Goal: Transaction & Acquisition: Purchase product/service

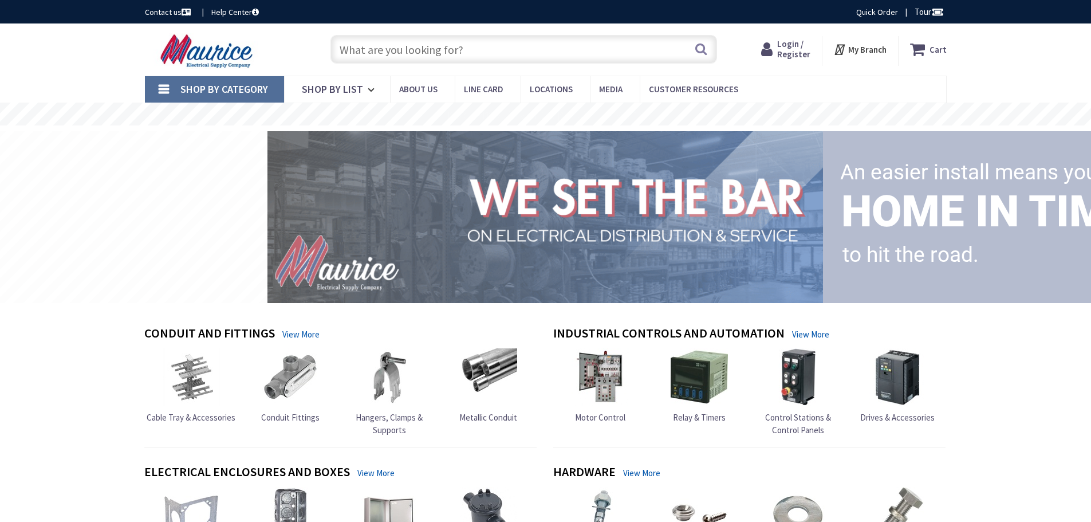
click at [470, 56] on input "text" at bounding box center [524, 49] width 387 height 29
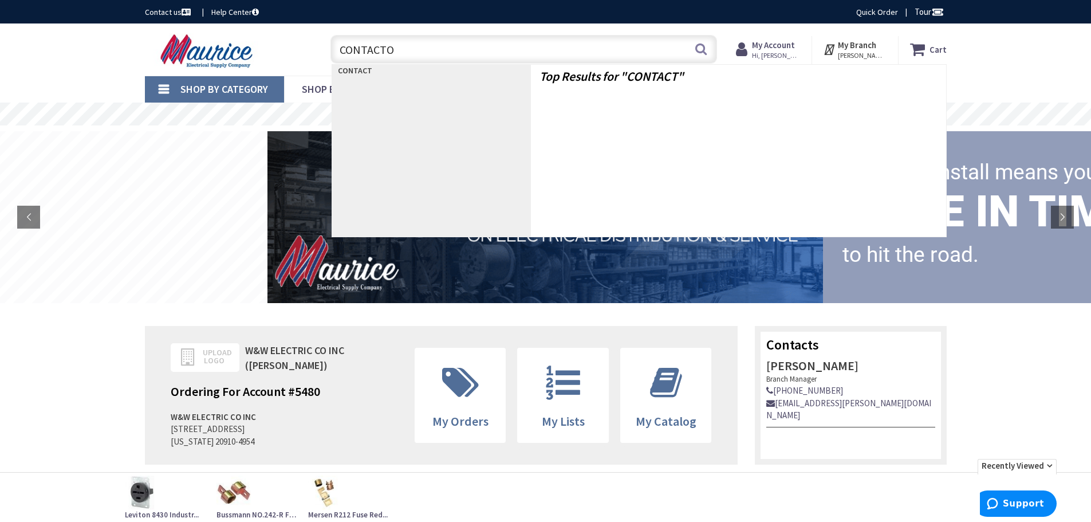
type input "CONTACTOR"
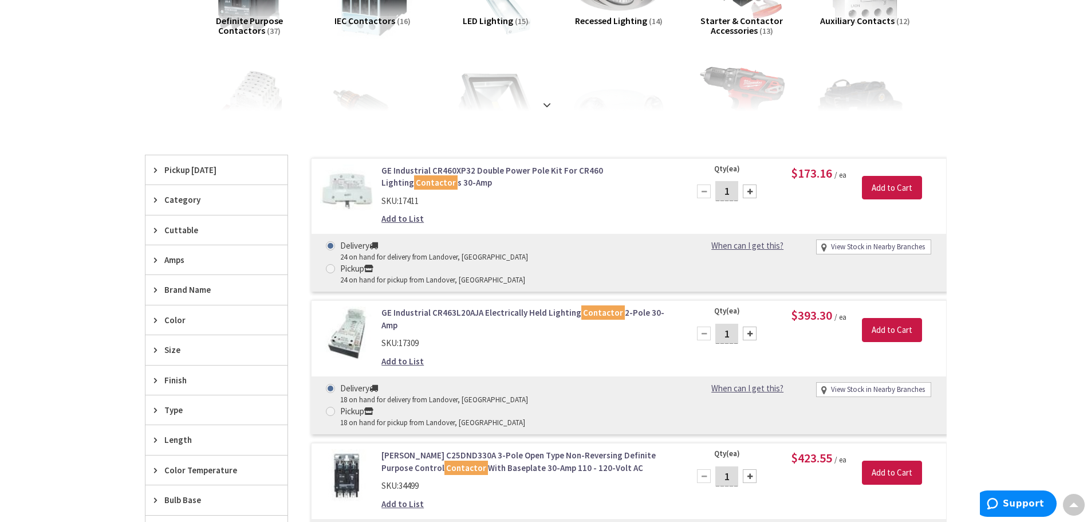
scroll to position [288, 0]
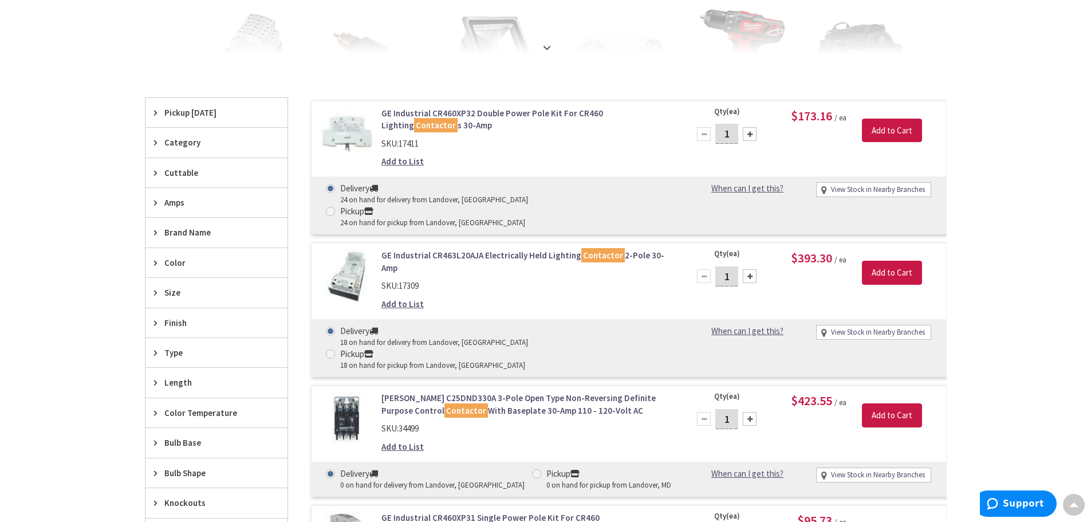
click at [154, 292] on icon at bounding box center [158, 292] width 9 height 9
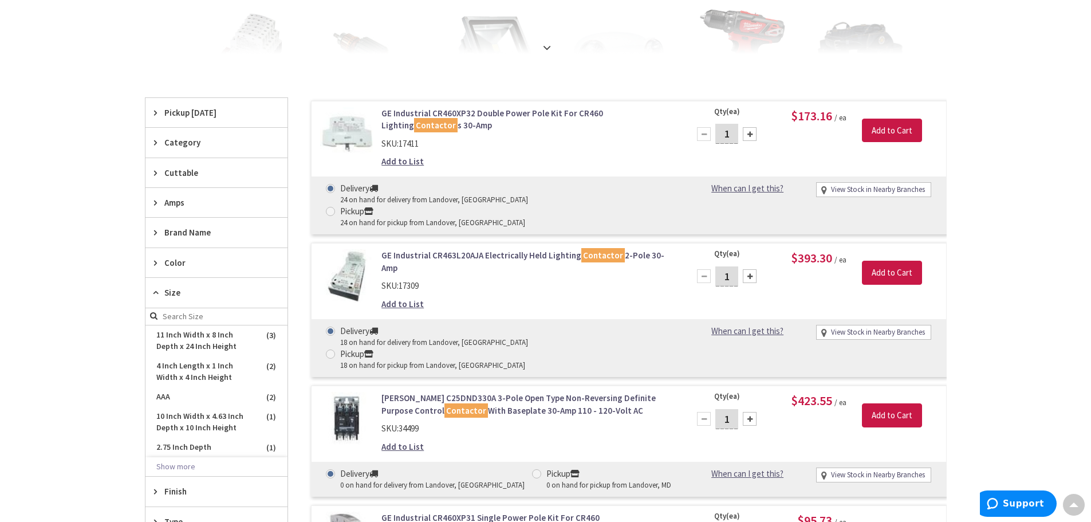
click at [154, 292] on icon at bounding box center [158, 292] width 9 height 9
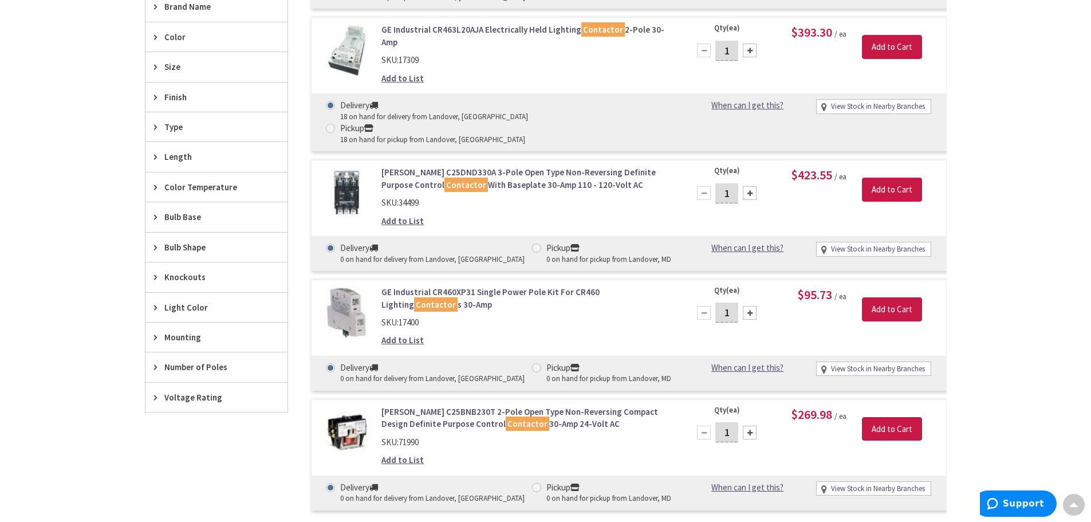
scroll to position [517, 0]
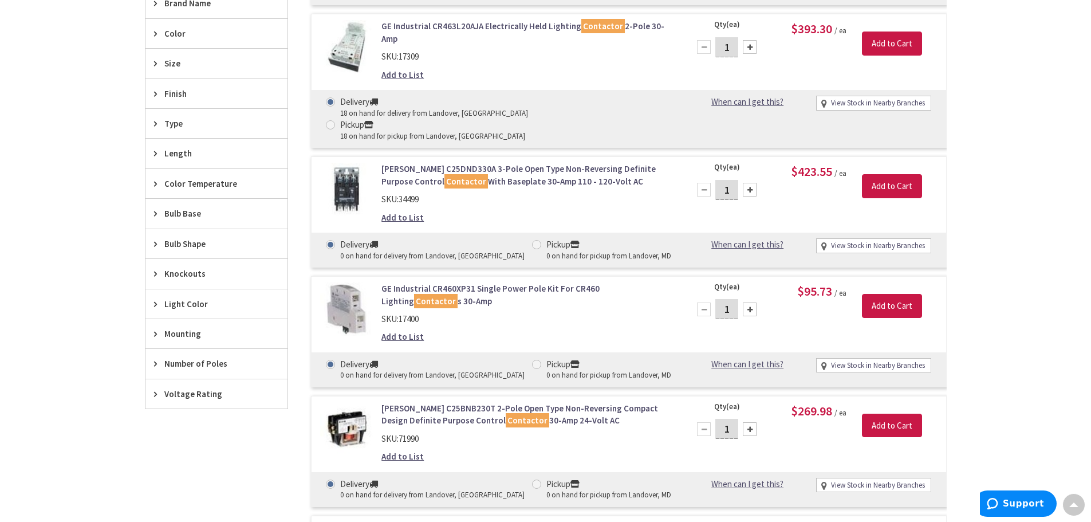
click at [155, 364] on icon at bounding box center [158, 363] width 9 height 9
click at [163, 465] on span "4" at bounding box center [217, 464] width 142 height 19
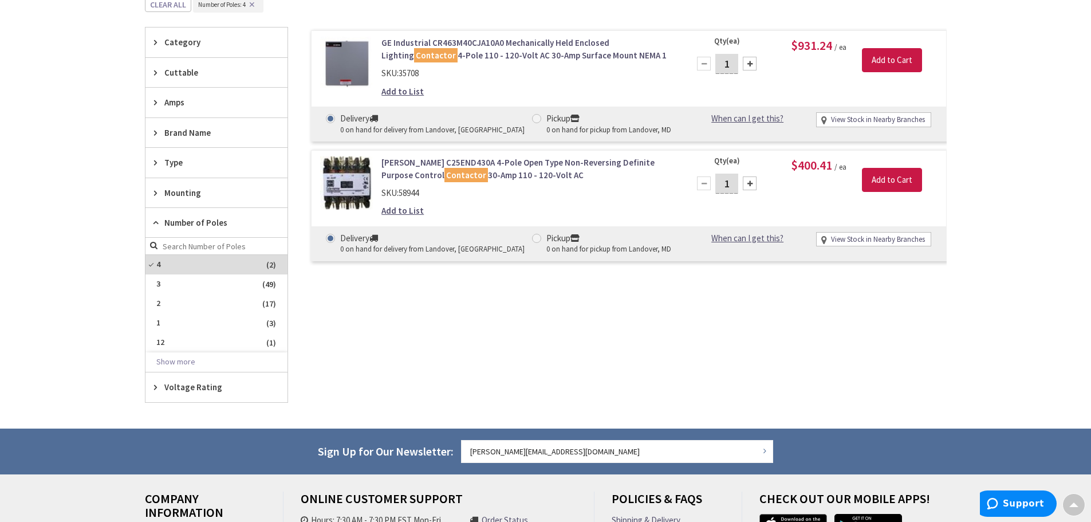
scroll to position [220, 0]
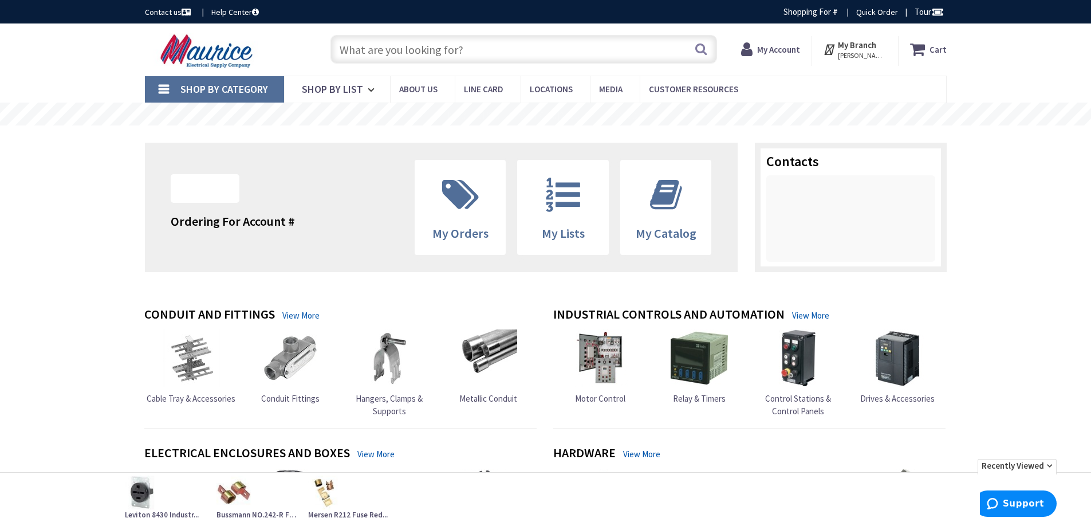
click at [453, 53] on input "text" at bounding box center [524, 49] width 387 height 29
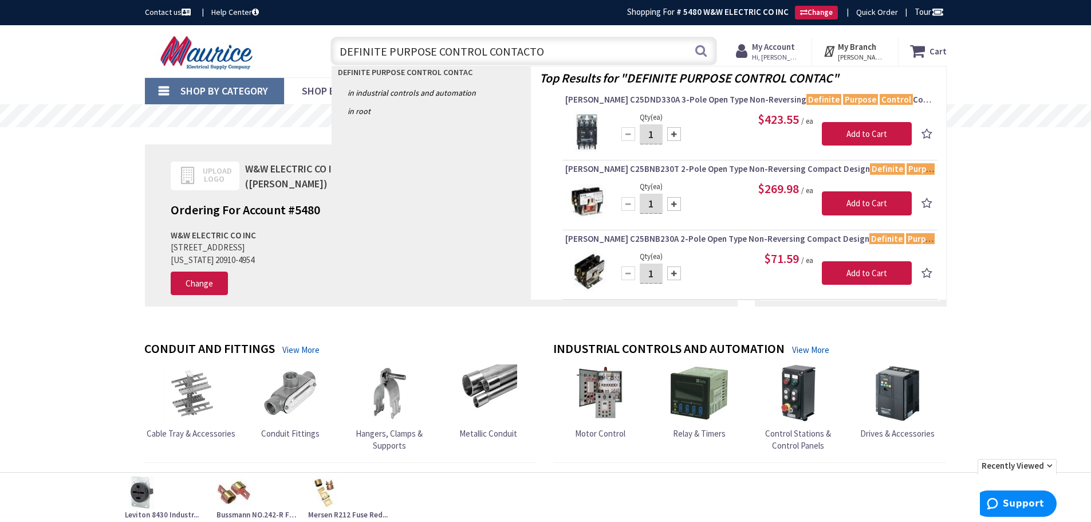
type input "DEFINITE PURPOSE CONTROL CONTACTOR"
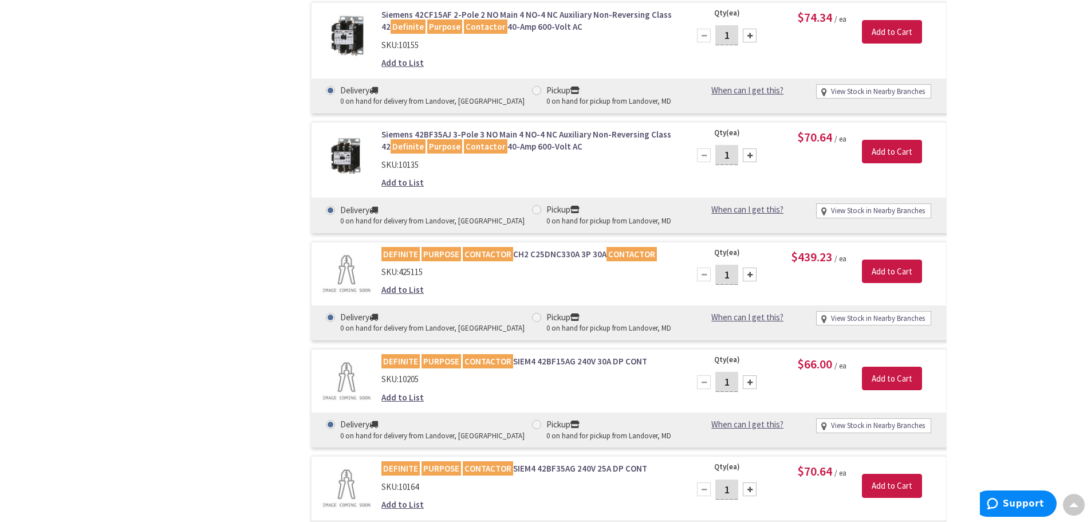
scroll to position [3955, 0]
